Goal: Navigation & Orientation: Find specific page/section

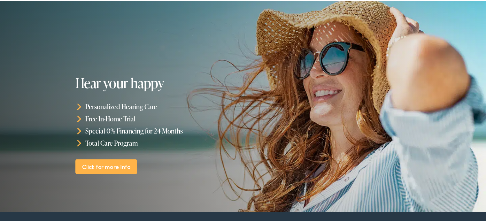
scroll to position [32, 0]
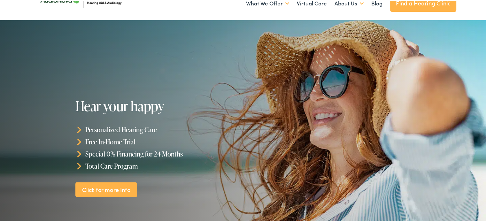
click at [411, 4] on link "Find a Hearing Clinic" at bounding box center [423, 2] width 66 height 17
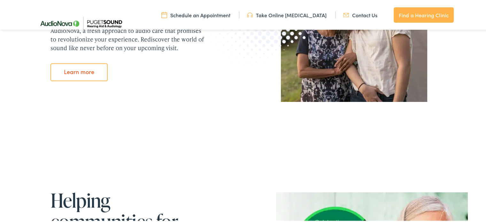
scroll to position [671, 0]
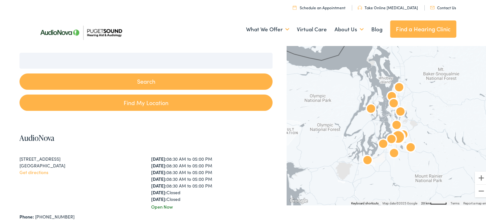
scroll to position [96, 0]
click at [475, 177] on button "Zoom in" at bounding box center [481, 177] width 13 height 13
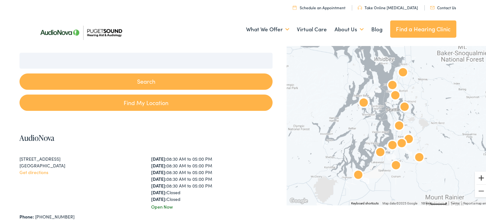
click at [475, 177] on button "Zoom in" at bounding box center [481, 177] width 13 height 13
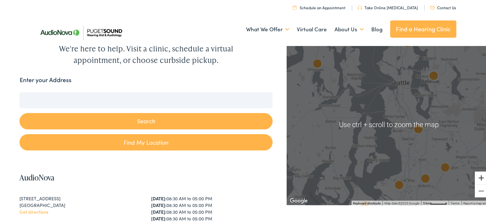
scroll to position [32, 0]
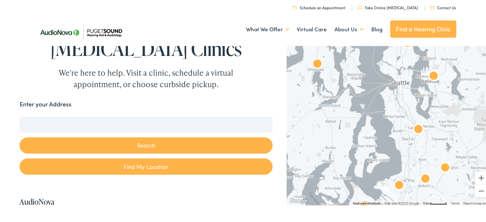
click at [400, 122] on div at bounding box center [389, 123] width 204 height 161
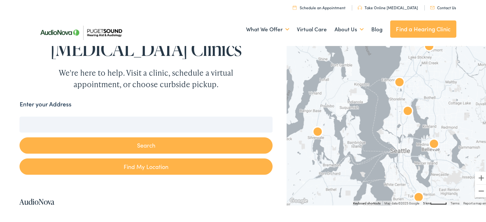
drag, startPoint x: 400, startPoint y: 122, endPoint x: 400, endPoint y: 191, distance: 68.7
click at [400, 191] on div at bounding box center [389, 123] width 204 height 161
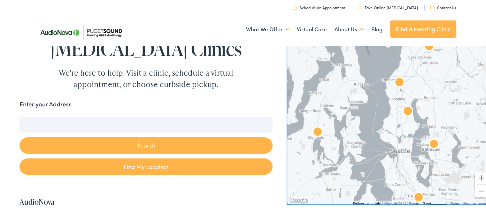
click at [396, 80] on img "AudioNova" at bounding box center [399, 81] width 15 height 15
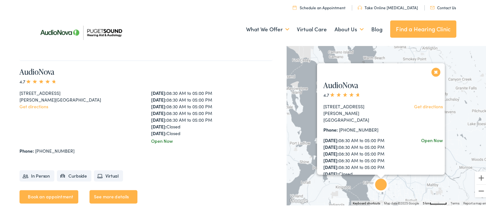
scroll to position [485, 0]
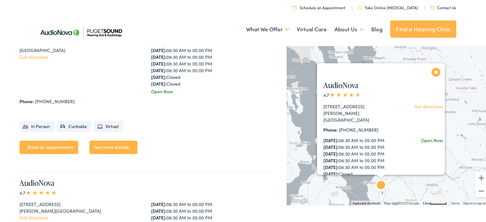
scroll to position [357, 0]
